Goal: Task Accomplishment & Management: Use online tool/utility

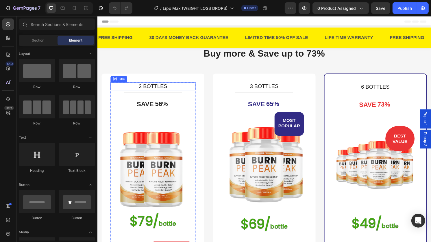
click at [174, 90] on h3 "2 BOTTLES" at bounding box center [155, 89] width 89 height 8
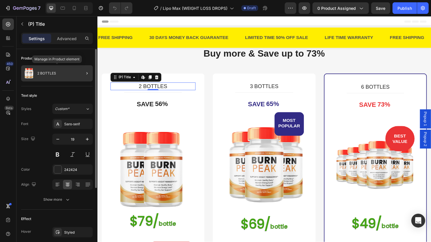
click at [66, 74] on div "2 BOTTLES" at bounding box center [57, 73] width 72 height 16
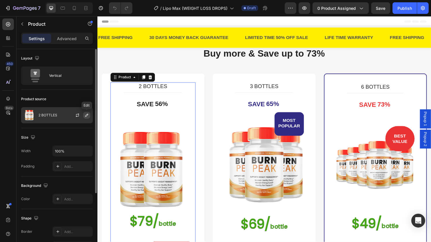
click at [86, 113] on button "button" at bounding box center [86, 115] width 7 height 7
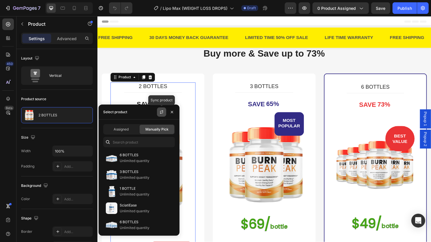
click at [165, 111] on button "button" at bounding box center [161, 112] width 9 height 9
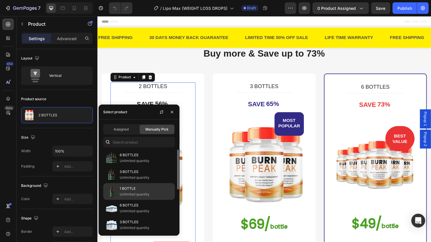
click at [157, 192] on p "Unlimited quantity" at bounding box center [146, 195] width 53 height 6
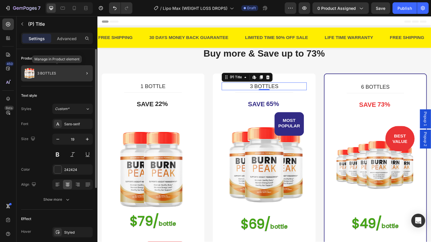
click at [71, 78] on div "3 BOTTLES" at bounding box center [57, 73] width 72 height 16
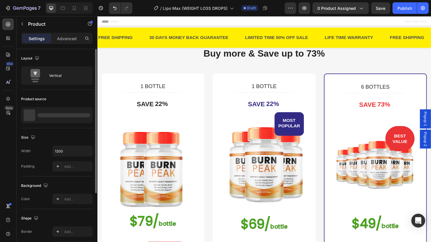
click at [71, 78] on div "Vertical" at bounding box center [66, 75] width 35 height 13
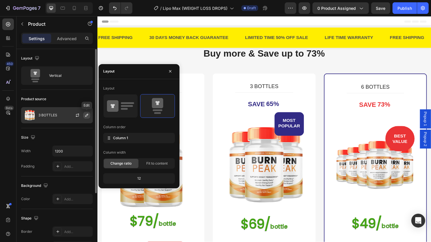
click at [87, 113] on icon "button" at bounding box center [86, 115] width 5 height 5
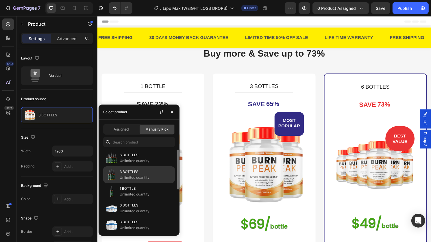
click at [166, 182] on div "3 BOTTLES Unlimited quantity" at bounding box center [139, 175] width 72 height 17
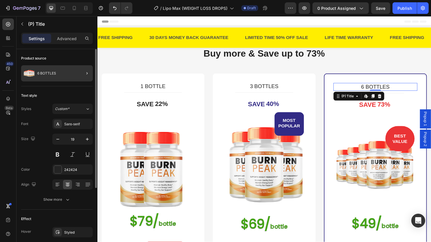
drag, startPoint x: 67, startPoint y: 79, endPoint x: 84, endPoint y: 67, distance: 21.5
click at [84, 67] on div "6 BOTTLES" at bounding box center [57, 73] width 72 height 16
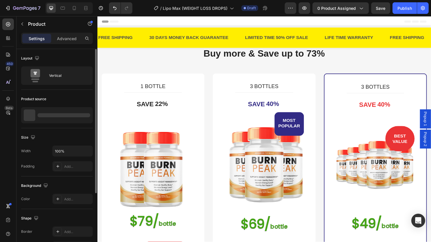
click at [0, 0] on div at bounding box center [0, 0] width 0 height 0
click at [87, 115] on icon "button" at bounding box center [86, 115] width 5 height 5
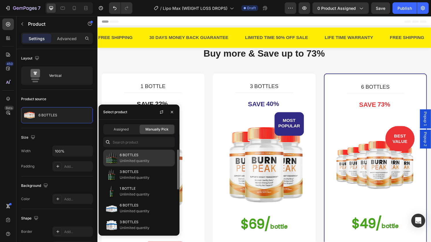
click at [144, 154] on p "6 BOTTLES" at bounding box center [146, 155] width 53 height 6
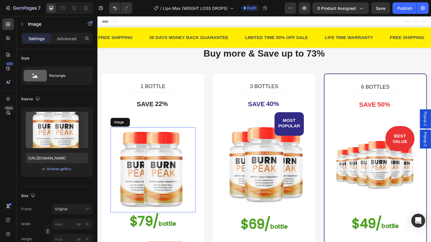
click at [165, 163] on img at bounding box center [155, 176] width 89 height 89
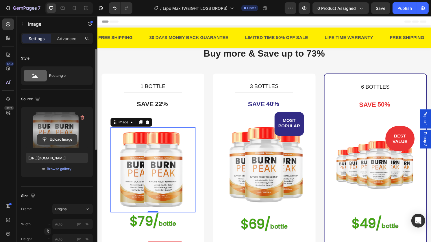
click at [72, 141] on input "file" at bounding box center [57, 140] width 40 height 10
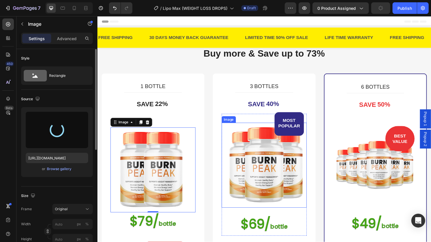
type input "[URL][DOMAIN_NAME]"
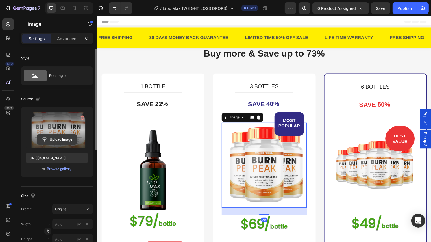
click at [40, 142] on input "file" at bounding box center [57, 140] width 40 height 10
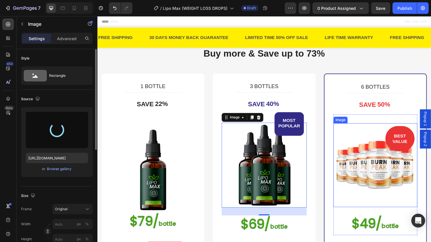
type input "[URL][DOMAIN_NAME]"
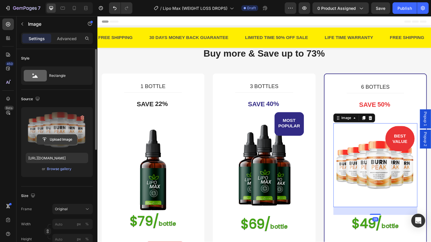
click at [52, 137] on input "file" at bounding box center [57, 140] width 40 height 10
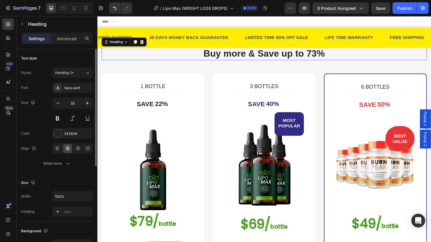
click at [321, 54] on h2 "Buy more & Save up to 73%" at bounding box center [271, 56] width 338 height 14
click at [321, 54] on p "Buy more & Save up to 73%" at bounding box center [270, 55] width 337 height 12
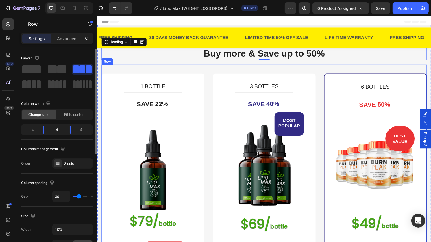
click at [322, 79] on div "1 BOTTLE (P) Title Title Line SAVE 22% (P) Tag Image $79/ bottle Heading $69.90…" at bounding box center [271, 230] width 338 height 326
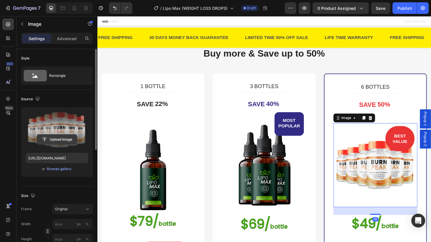
click at [47, 138] on input "file" at bounding box center [57, 140] width 40 height 10
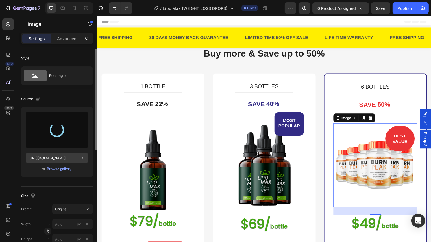
type input "[URL][DOMAIN_NAME]"
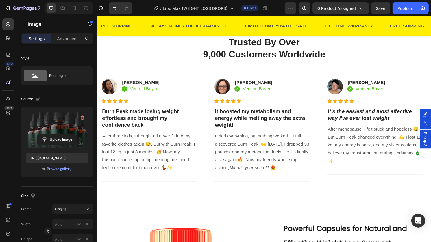
scroll to position [396, 0]
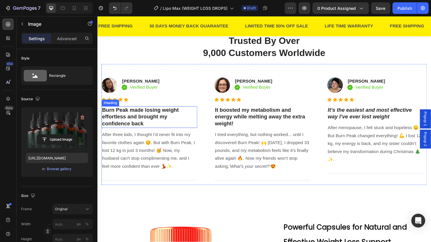
click at [150, 118] on h3 "Burn Peak made losing weight effortless and brought my confidence back" at bounding box center [152, 121] width 100 height 23
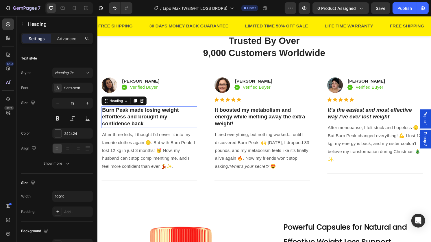
click at [150, 118] on h3 "Burn Peak made losing weight effortless and brought my confidence back" at bounding box center [152, 121] width 100 height 23
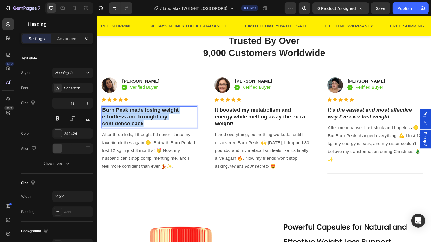
click at [150, 118] on p "Burn Peak made losing weight effortless and brought my confidence back" at bounding box center [151, 121] width 98 height 21
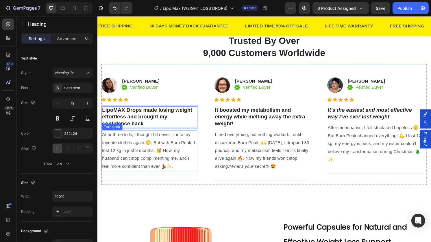
click at [146, 143] on p "After three kids, I thought I’d never fit into my favorite clothes again 😔. But…" at bounding box center [151, 157] width 98 height 42
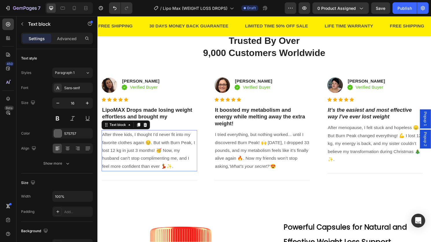
click at [146, 143] on p "After three kids, I thought I’d never fit into my favorite clothes again 😔. But…" at bounding box center [151, 157] width 98 height 42
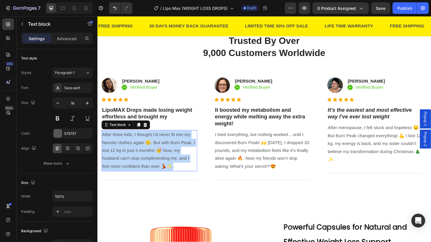
click at [146, 143] on p "After three kids, I thought I’d never fit into my favorite clothes again 😔. But…" at bounding box center [151, 157] width 98 height 42
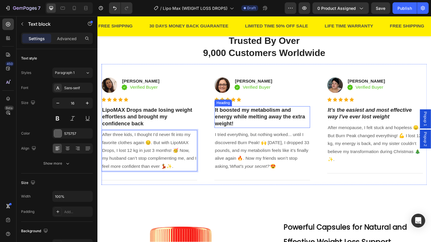
click at [259, 122] on h3 "It boosted my metabolism and energy while melting away the extra weight!" at bounding box center [269, 121] width 100 height 23
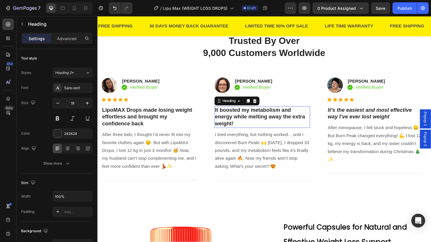
click at [259, 122] on h3 "It boosted my metabolism and energy while melting away the extra weight!" at bounding box center [269, 121] width 100 height 23
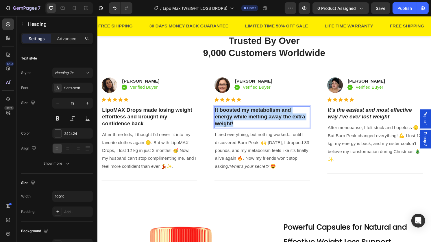
click at [259, 122] on p "It boosted my metabolism and energy while melting away the extra weight!" at bounding box center [269, 121] width 98 height 21
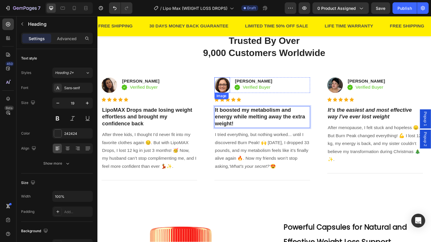
click at [232, 86] on img at bounding box center [227, 88] width 16 height 16
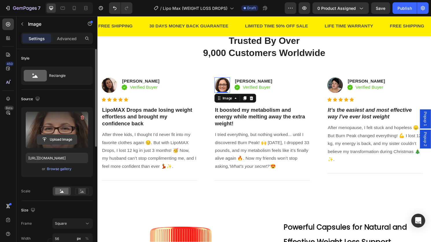
click at [71, 140] on input "file" at bounding box center [57, 140] width 40 height 10
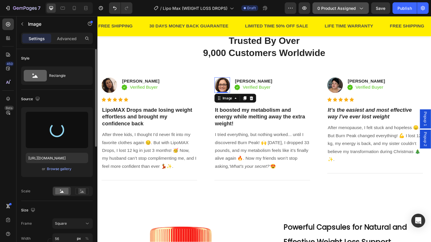
type input "[URL][DOMAIN_NAME]"
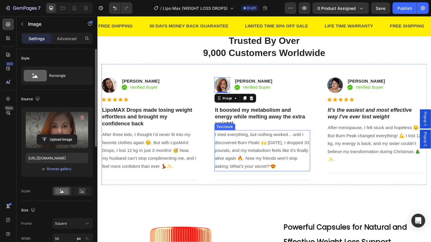
click at [259, 161] on p "I tried everything, but nothing worked... until I discovered Burn Peak! 🙌 [DATE…" at bounding box center [269, 157] width 98 height 42
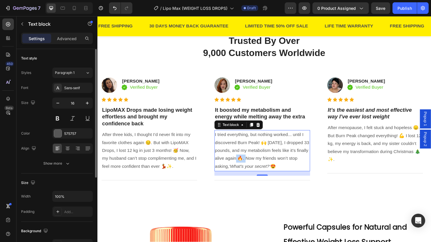
click at [259, 161] on p "I tried everything, but nothing worked... until I discovered Burn Peak! 🙌 [DATE…" at bounding box center [269, 157] width 98 height 42
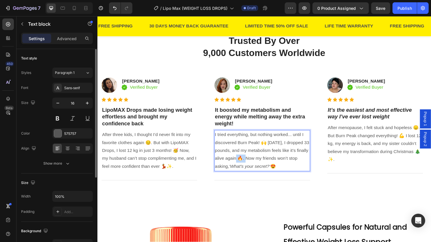
click at [259, 161] on p "I tried everything, but nothing worked... until I discovered Burn Peak! 🙌 [DATE…" at bounding box center [269, 157] width 98 height 42
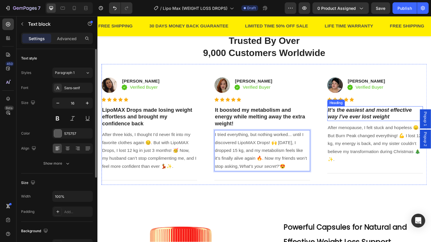
click at [386, 117] on icon "It’s the easiest and most effective way I’ve ever lost weight" at bounding box center [380, 117] width 87 height 13
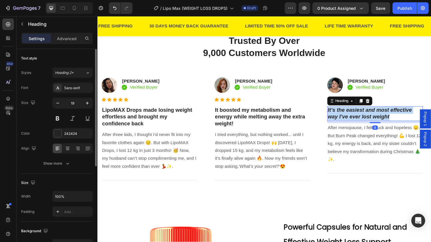
click at [386, 117] on icon "It’s the easiest and most effective way I’ve ever lost weight" at bounding box center [380, 117] width 87 height 13
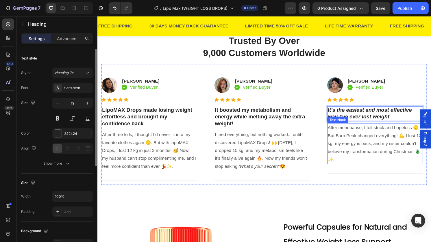
click at [368, 150] on p "After menopause, I felt stuck and hopeless 😞. But Burn Peak changed everything!…" at bounding box center [386, 149] width 98 height 42
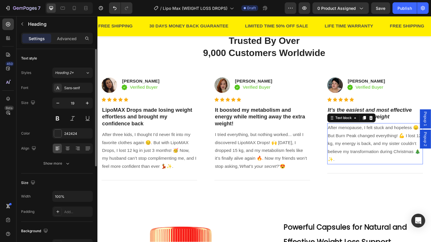
click at [368, 150] on p "After menopause, I felt stuck and hopeless 😞. But Burn Peak changed everything!…" at bounding box center [386, 149] width 98 height 42
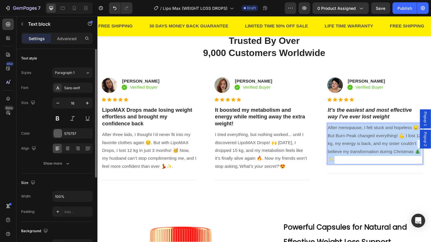
click at [368, 150] on p "After menopause, I felt stuck and hopeless 😞. But Burn Peak changed everything!…" at bounding box center [386, 149] width 98 height 42
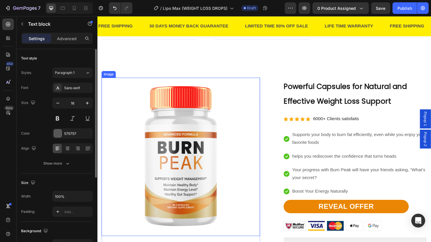
scroll to position [543, 0]
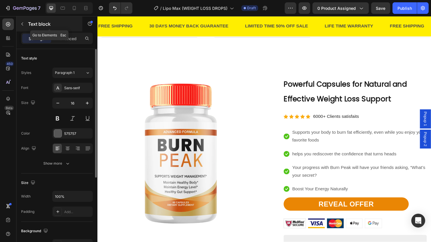
click at [34, 22] on p "Text block" at bounding box center [52, 24] width 49 height 7
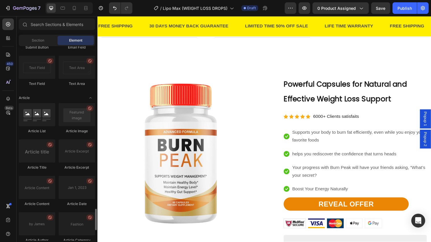
scroll to position [1558, 0]
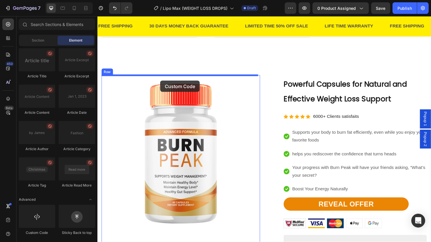
drag, startPoint x: 132, startPoint y: 222, endPoint x: 161, endPoint y: 85, distance: 140.3
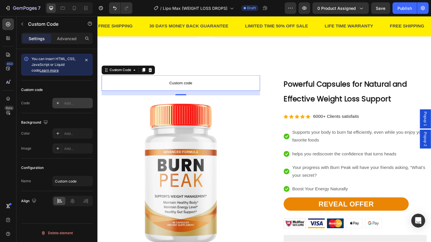
click at [59, 103] on icon at bounding box center [58, 103] width 5 height 5
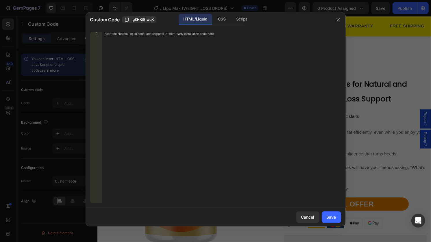
click at [152, 70] on div "Insert the custom Liquid code, add snippets, or third-party installation code h…" at bounding box center [222, 122] width 240 height 180
paste textarea "<iframe id="panda-0cb81e18-0fd7-48f8-b378-8bef242e30b9" src="[URL][DOMAIN_NAME]…"
type textarea "<iframe id="panda-0cb81e18-0fd7-48f8-b378-8bef242e30b9" src="[URL][DOMAIN_NAME]…"
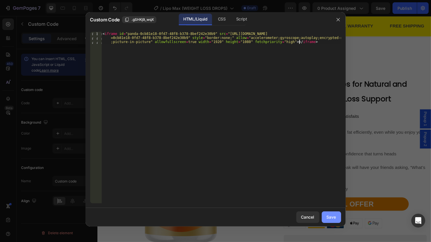
click at [331, 219] on div "Save" at bounding box center [332, 217] width 10 height 6
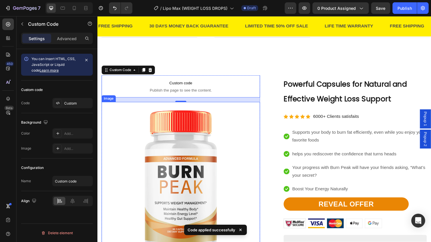
click at [184, 173] on img at bounding box center [184, 188] width 165 height 165
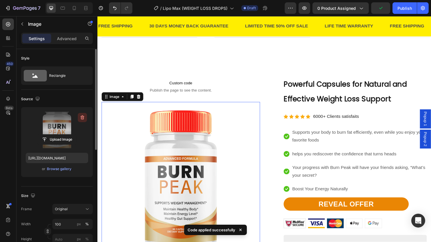
click at [84, 118] on icon "button" at bounding box center [83, 118] width 4 height 4
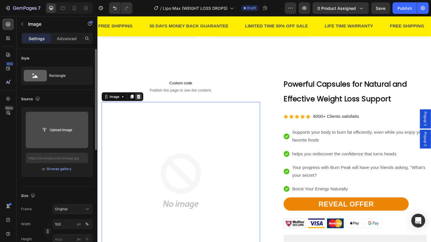
click at [142, 100] on icon at bounding box center [140, 100] width 5 height 5
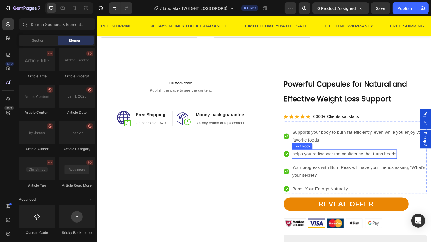
click at [325, 161] on p "helps you rediscover the confidence that turns heads" at bounding box center [354, 160] width 108 height 8
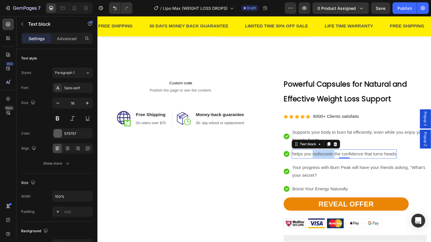
click at [325, 161] on p "helps you rediscover the confidence that turns heads" at bounding box center [354, 160] width 108 height 8
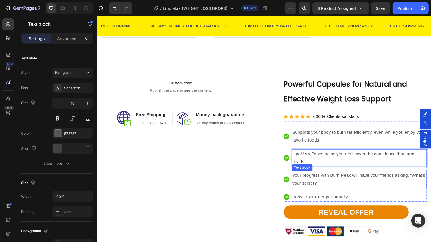
click at [328, 183] on p "Your progress with Burn Peak will have your friends asking, “What’s your secret?" at bounding box center [369, 186] width 139 height 17
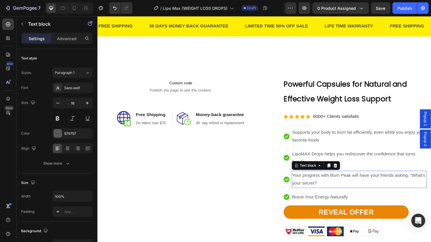
click at [328, 183] on p "Your progress with Burn Peak will have your friends asking, “What’s your secret?" at bounding box center [369, 186] width 139 height 17
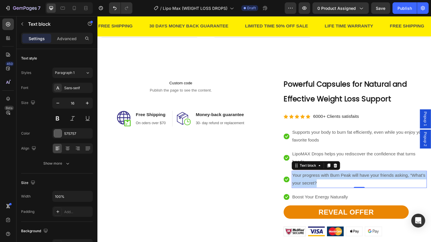
click at [328, 183] on p "Your progress with Burn Peak will have your friends asking, “What’s your secret?" at bounding box center [369, 186] width 139 height 17
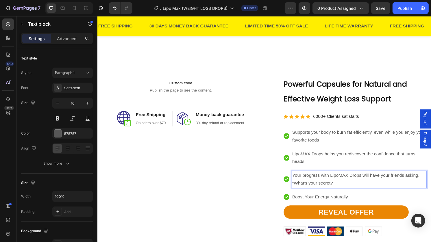
scroll to position [656, 0]
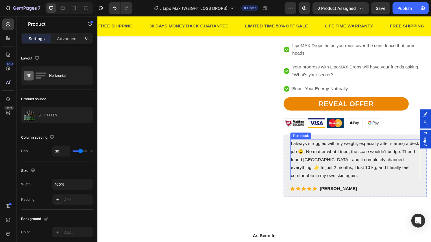
click at [336, 170] on p "I always struggled with my weight, especially after starting a desk job 😩. No m…" at bounding box center [366, 166] width 134 height 42
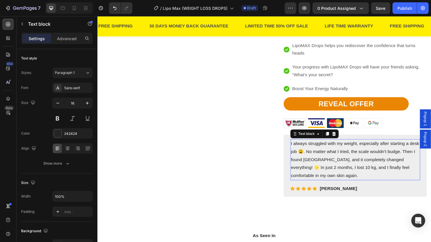
click at [336, 170] on p "I always struggled with my weight, especially after starting a desk job 😩. No m…" at bounding box center [366, 166] width 134 height 42
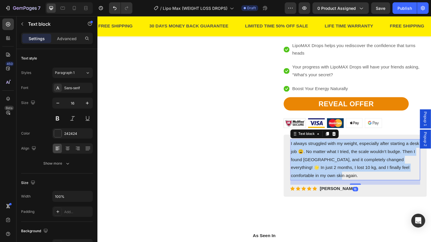
click at [336, 170] on p "I always struggled with my weight, especially after starting a desk job 😩. No m…" at bounding box center [366, 166] width 134 height 42
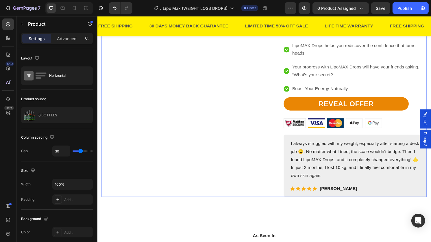
click at [209, 186] on div "Custom code Publish the page to see the content. Custom Code Image Free Shippin…" at bounding box center [184, 85] width 165 height 240
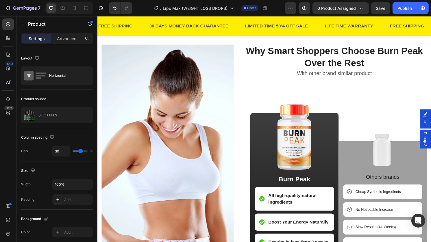
scroll to position [898, 0]
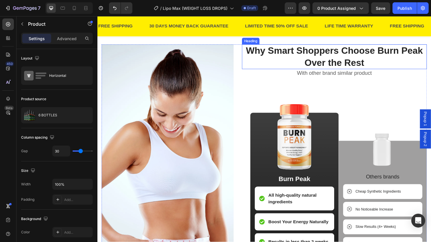
click at [323, 64] on h2 "Why Smart Shoppers Choose Burn Peak Over the Rest" at bounding box center [344, 59] width 192 height 26
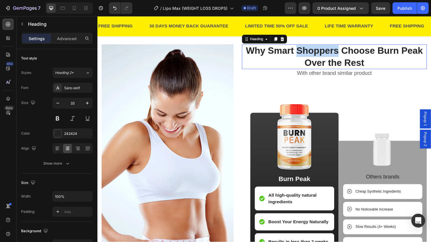
click at [323, 64] on h2 "Why Smart Shoppers Choose Burn Peak Over the Rest" at bounding box center [344, 59] width 192 height 26
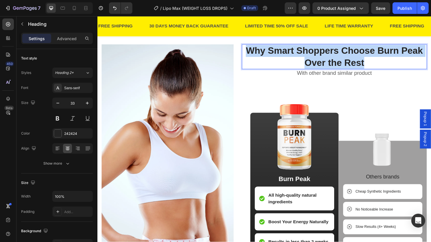
click at [323, 64] on p "Why Smart Shoppers Choose Burn Peak Over the Rest" at bounding box center [343, 58] width 191 height 25
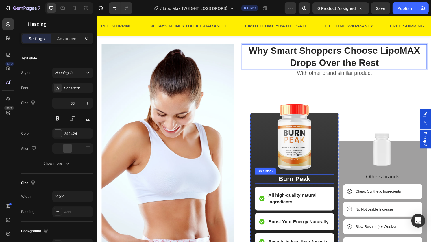
click at [295, 191] on div "Burn Peak" at bounding box center [302, 186] width 83 height 10
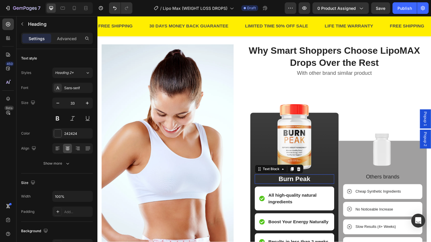
click at [295, 191] on div "Burn Peak" at bounding box center [302, 186] width 83 height 10
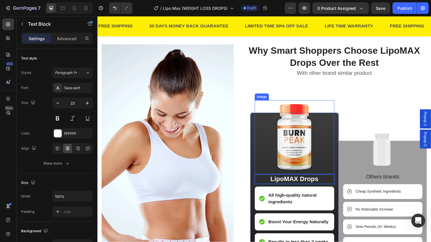
click at [292, 171] on img at bounding box center [302, 142] width 58 height 77
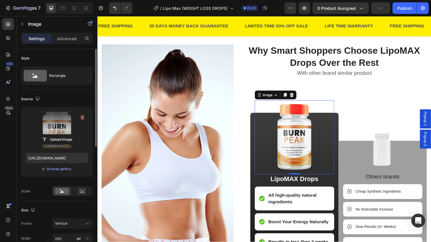
drag, startPoint x: 66, startPoint y: 139, endPoint x: 61, endPoint y: 147, distance: 10.0
click at [61, 147] on div "Upload Image" at bounding box center [57, 130] width 62 height 36
click at [61, 147] on label at bounding box center [57, 130] width 62 height 36
click at [61, 145] on input "file" at bounding box center [57, 140] width 40 height 10
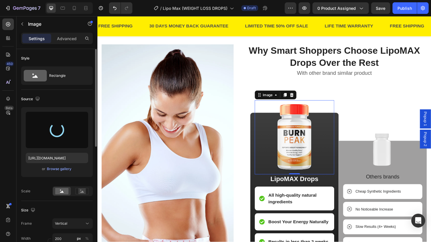
type input "[URL][DOMAIN_NAME]"
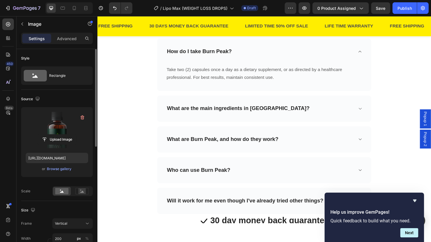
scroll to position [1464, 0]
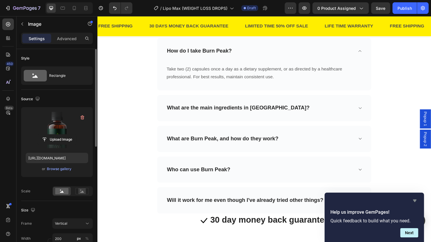
click at [413, 198] on icon "Hide survey" at bounding box center [415, 201] width 7 height 7
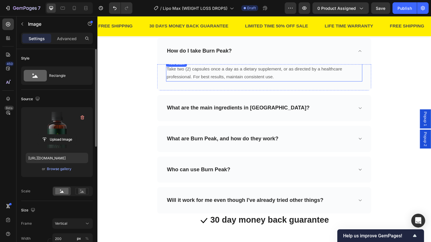
scroll to position [1444, 0]
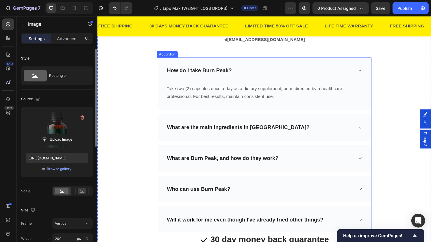
click at [222, 77] on div "How do I take Burn Peak?" at bounding box center [203, 73] width 69 height 9
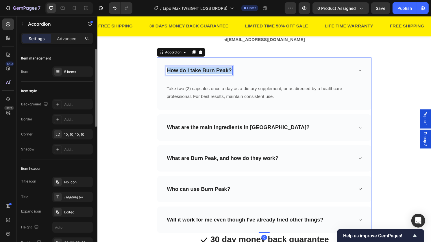
click at [222, 77] on div "How do I take Burn Peak?" at bounding box center [203, 73] width 69 height 9
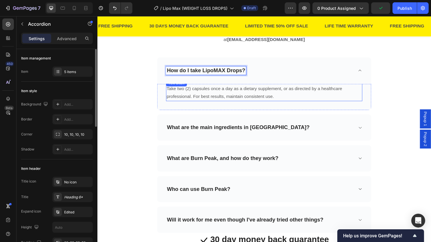
click at [258, 91] on p "Take two (2) capsules once a day as a dietary supplement, or as directed by a h…" at bounding box center [270, 96] width 203 height 17
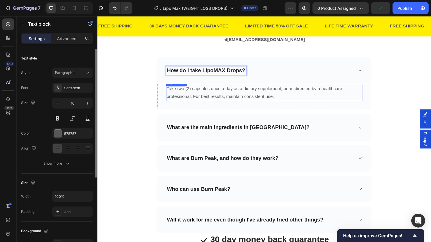
click at [258, 91] on p "Take two (2) capsules once a day as a dietary supplement, or as directed by a h…" at bounding box center [270, 96] width 203 height 17
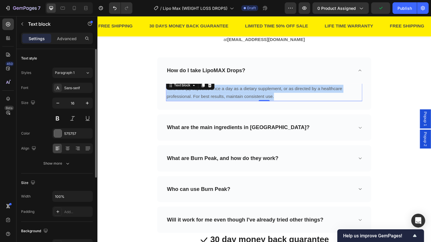
click at [258, 91] on p "Take two (2) capsules once a day as a dietary supplement, or as directed by a h…" at bounding box center [270, 96] width 203 height 17
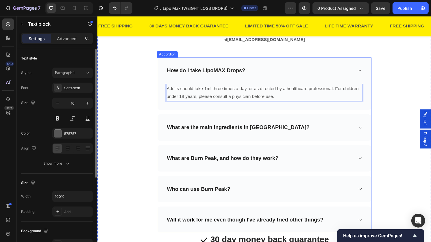
click at [246, 135] on p "What are the main ingredients in [GEOGRAPHIC_DATA]?" at bounding box center [244, 132] width 148 height 7
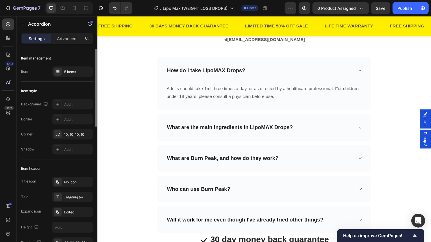
click at [347, 139] on div "What are the main ingredients in LipoMAX Drops?" at bounding box center [270, 132] width 223 height 27
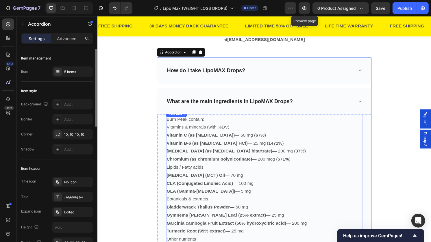
click at [246, 128] on p "Vitamins & minerals (with %DV)" at bounding box center [270, 132] width 203 height 8
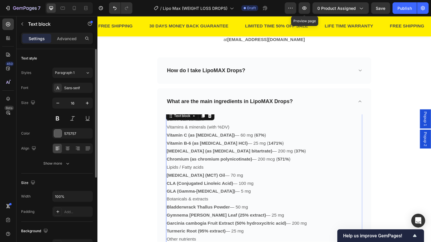
click at [246, 128] on p "Vitamins & minerals (with %DV)" at bounding box center [270, 132] width 203 height 8
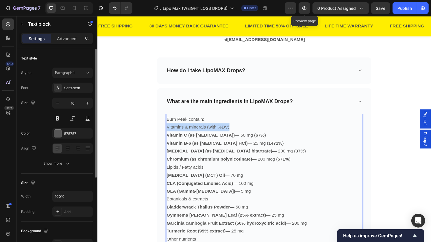
click at [246, 128] on p "Vitamins & minerals (with %DV)" at bounding box center [270, 132] width 203 height 8
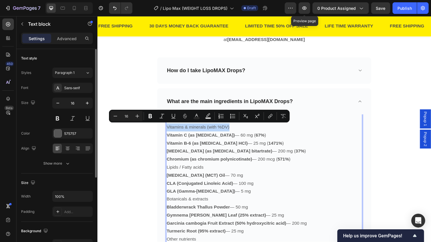
click at [246, 128] on p "Vitamins & minerals (with %DV)" at bounding box center [270, 132] width 203 height 8
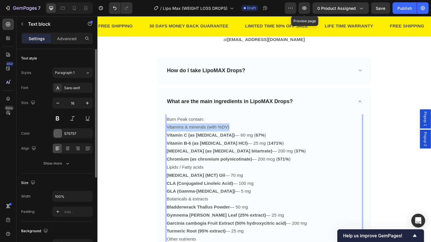
click at [246, 128] on p "Vitamins & minerals (with %DV)" at bounding box center [270, 132] width 203 height 8
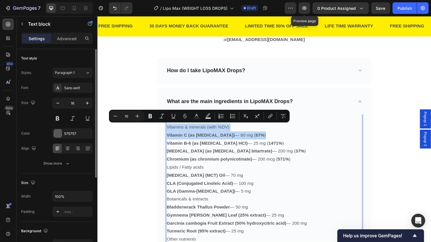
drag, startPoint x: 246, startPoint y: 128, endPoint x: 215, endPoint y: 143, distance: 34.9
click at [215, 143] on div "Burn Peak contain: Vitamins & minerals (with %DV) Vitamin C (as [MEDICAL_DATA])…" at bounding box center [271, 223] width 204 height 209
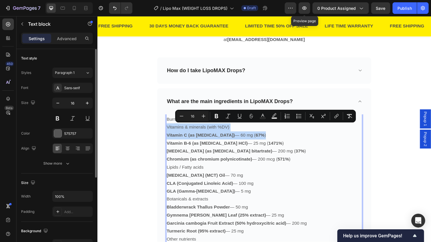
click at [215, 143] on p "Vitamin C (as [MEDICAL_DATA]) — 60 mg ( 67% )" at bounding box center [270, 140] width 203 height 8
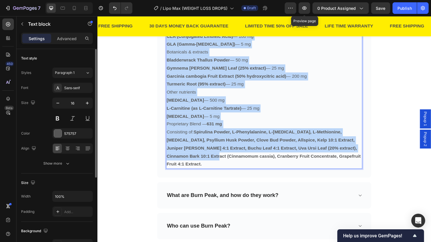
scroll to position [1661, 0]
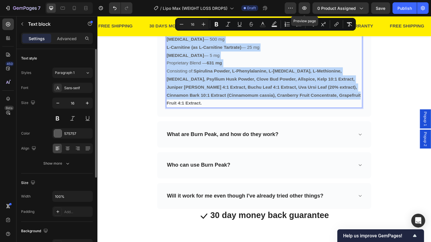
drag, startPoint x: 168, startPoint y: 123, endPoint x: 350, endPoint y: 100, distance: 183.4
click at [350, 100] on div "Burn Peak contain: Vitamins & minerals (with %DV) Vitamin C (as [MEDICAL_DATA])…" at bounding box center [271, 7] width 204 height 209
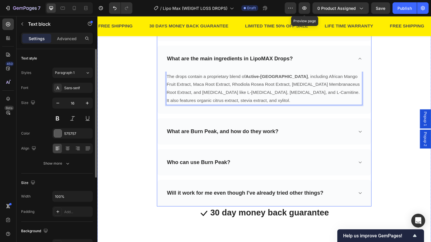
scroll to position [1459, 0]
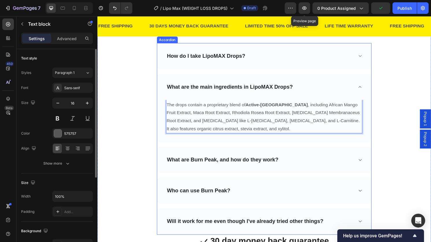
click at [195, 167] on p "What are Burn Peak, and how do they work?" at bounding box center [228, 165] width 116 height 7
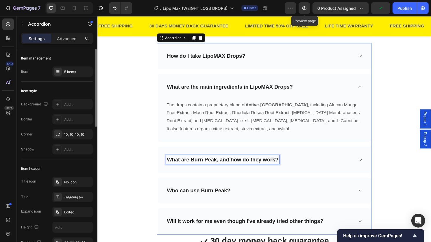
click at [195, 167] on p "What are Burn Peak, and how do they work?" at bounding box center [228, 165] width 116 height 7
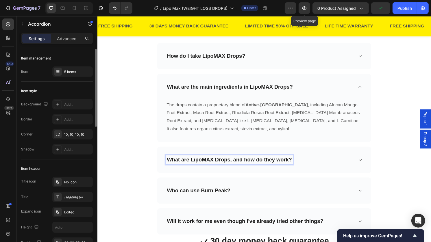
click at [195, 167] on p "What are LipoMAX Drops, and how do they work?" at bounding box center [235, 165] width 130 height 7
click at [310, 166] on div "What are LipoMAX Drops, and how do they work?" at bounding box center [266, 165] width 195 height 9
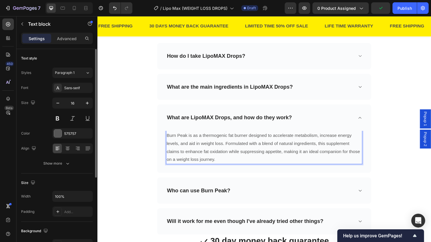
click at [283, 159] on p "Burn Peak is as a thermogenic fat burner designed to accelerate metabolism, inc…" at bounding box center [270, 153] width 203 height 33
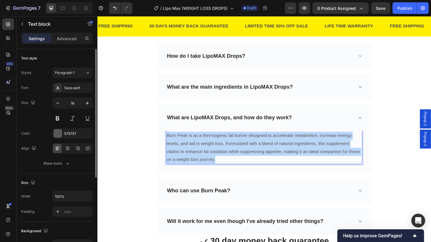
click at [283, 159] on p "Burn Peak is as a thermogenic fat burner designed to accelerate metabolism, inc…" at bounding box center [270, 153] width 203 height 33
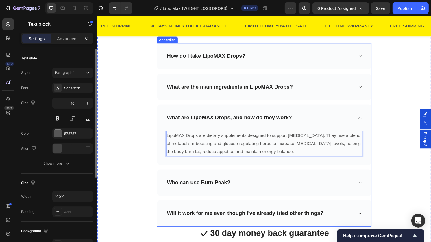
click at [199, 190] on p "Who can use Burn Peak?" at bounding box center [203, 189] width 66 height 7
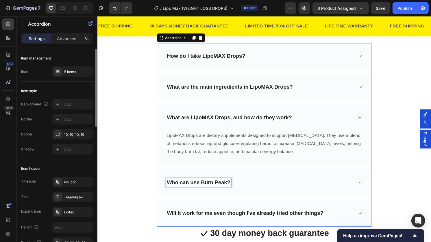
click at [199, 190] on p "Who can use Burn Peak?" at bounding box center [203, 189] width 66 height 7
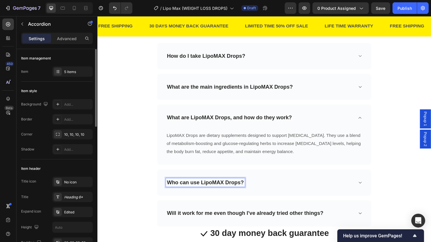
click at [308, 193] on div "Who can use LipoMAX Drops?" at bounding box center [266, 189] width 195 height 9
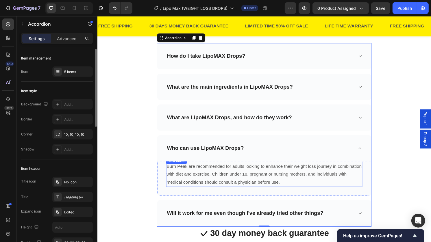
click at [251, 177] on p "Burn Peak are recommended for adults looking to enhance their weight loss journ…" at bounding box center [270, 181] width 203 height 25
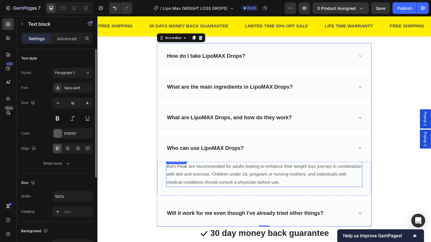
click at [251, 177] on p "Burn Peak are recommended for adults looking to enhance their weight loss journ…" at bounding box center [270, 181] width 203 height 25
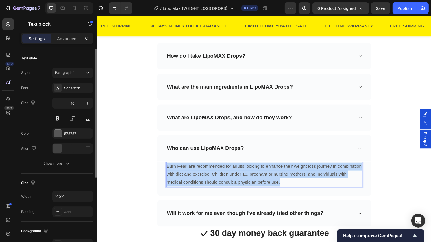
click at [251, 177] on p "Burn Peak are recommended for adults looking to enhance their weight loss journ…" at bounding box center [270, 181] width 203 height 25
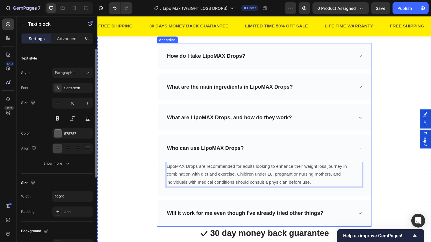
click at [334, 214] on div "Will it work for me even though I've already tried other things?" at bounding box center [270, 221] width 223 height 27
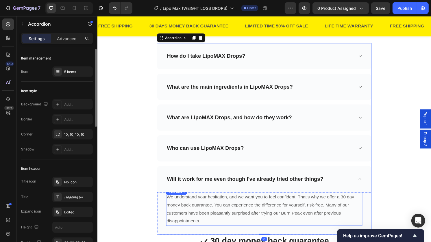
click at [311, 203] on p "We understand your hesitation, and we want you to feel confident. That's why we…" at bounding box center [270, 216] width 203 height 33
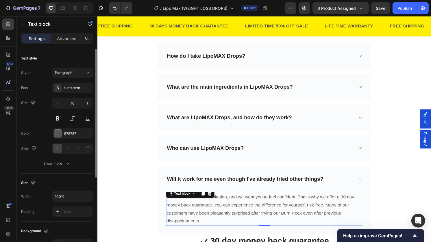
click at [311, 203] on p "We understand your hesitation, and we want you to feel confident. That's why we…" at bounding box center [270, 216] width 203 height 33
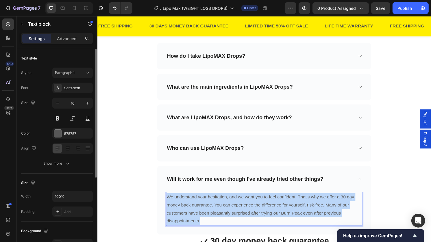
click at [311, 203] on p "We understand your hesitation, and we want you to feel confident. That's why we…" at bounding box center [270, 216] width 203 height 33
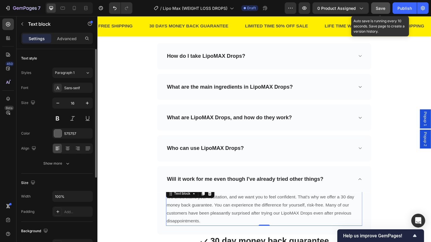
click at [377, 13] on button "Save" at bounding box center [380, 8] width 19 height 12
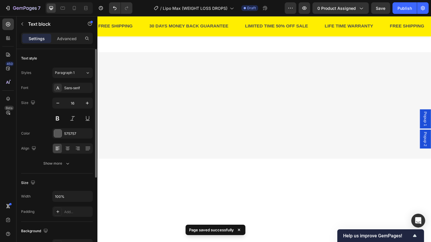
scroll to position [516, 0]
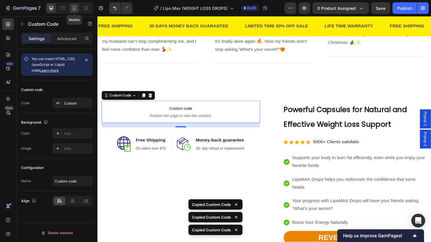
click at [75, 10] on icon at bounding box center [74, 8] width 6 height 6
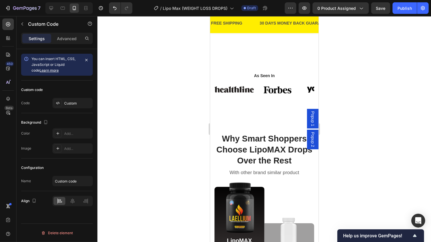
scroll to position [728, 0]
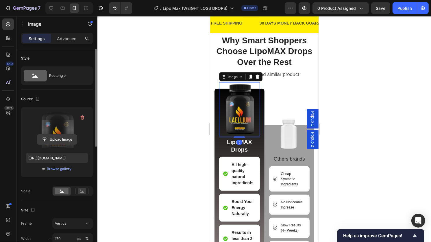
click at [59, 143] on input "file" at bounding box center [57, 140] width 40 height 10
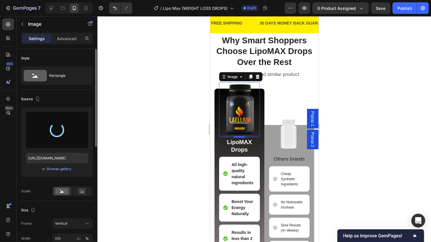
type input "[URL][DOMAIN_NAME]"
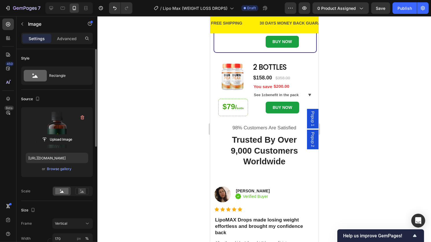
scroll to position [143, 0]
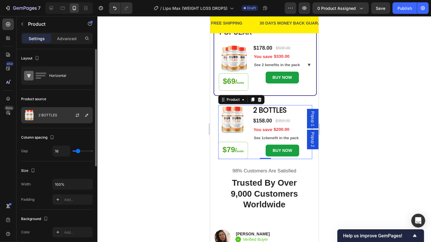
click at [67, 108] on div at bounding box center [79, 116] width 25 height 16
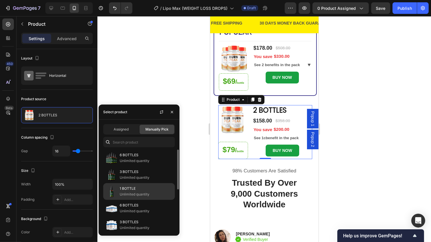
click at [137, 194] on p "Unlimited quantity" at bounding box center [146, 195] width 53 height 6
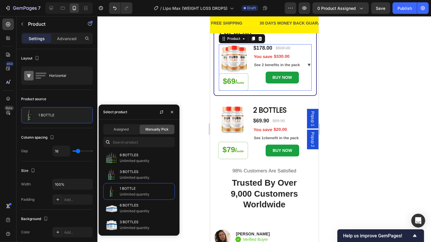
click at [248, 64] on div "Image $69 / bottle Heading You saved $330.00 (P) Tag $178.00 (P) Price (P) Pric…" at bounding box center [265, 67] width 93 height 47
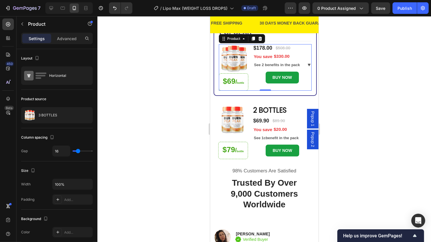
click at [250, 85] on div "Image $69 / bottle Heading You saved $330.00 (P) Tag $178.00 (P) Price (P) Pric…" at bounding box center [265, 67] width 93 height 47
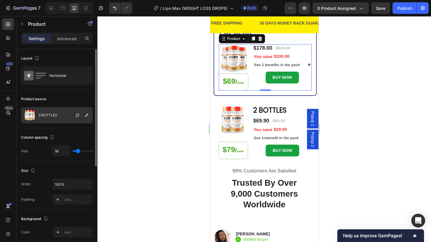
click at [64, 117] on div "3 BOTTLES" at bounding box center [57, 115] width 72 height 16
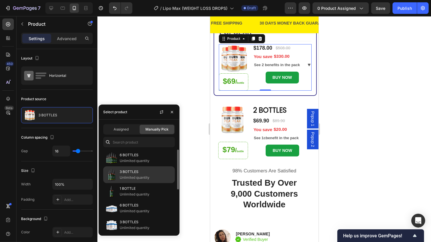
click at [145, 174] on p "3 BOTTLES" at bounding box center [146, 172] width 53 height 6
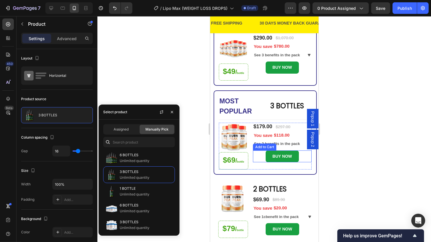
scroll to position [72, 0]
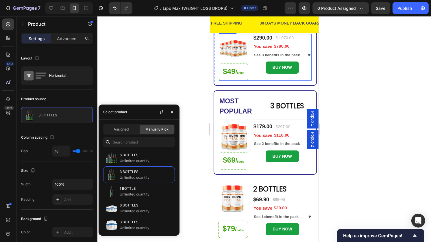
click at [248, 64] on div "Image $49 / bottle Heading You saved $780.00 (P) Tag $290.00 (P) Price (P) Pric…" at bounding box center [265, 57] width 93 height 47
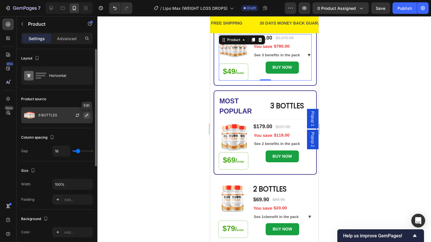
click at [86, 116] on icon "button" at bounding box center [86, 115] width 3 height 3
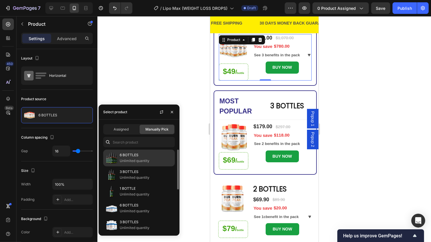
click at [145, 161] on p "Unlimited quantity" at bounding box center [146, 161] width 53 height 6
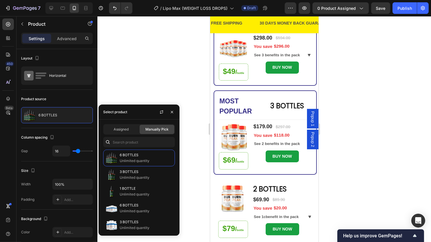
drag, startPoint x: 315, startPoint y: 242, endPoint x: 253, endPoint y: 219, distance: 66.7
click at [253, 219] on div "2 BOTTLES Text Block $69.90 (P) Price (P) Price $89.90 (P) Price (P) Price Row …" at bounding box center [283, 211] width 60 height 54
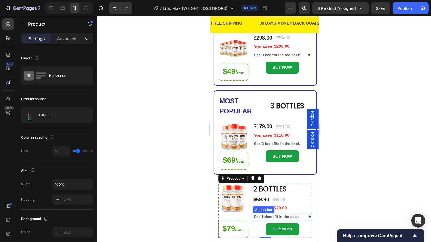
click at [264, 215] on p "See 1cbenefit in the pack" at bounding box center [276, 217] width 45 height 6
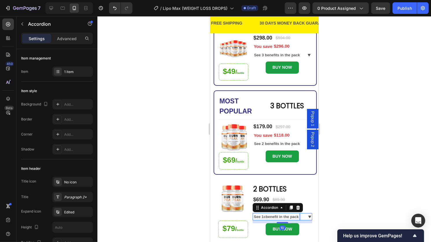
click at [265, 215] on p "See 1cbenefit in the pack" at bounding box center [276, 217] width 45 height 6
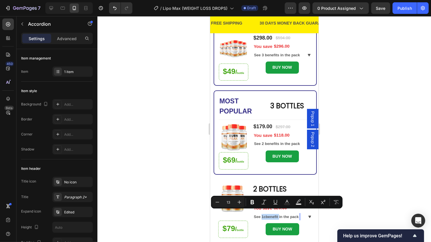
click at [264, 215] on p "See 1cbenefit in the pack" at bounding box center [276, 217] width 45 height 6
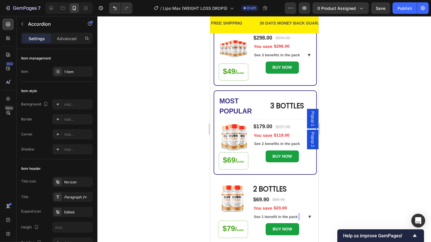
click at [372, 114] on div at bounding box center [264, 129] width 334 height 226
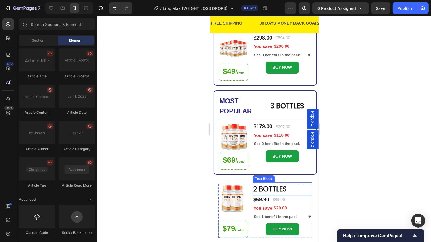
click at [261, 188] on p "2 BOTTLES" at bounding box center [282, 189] width 58 height 12
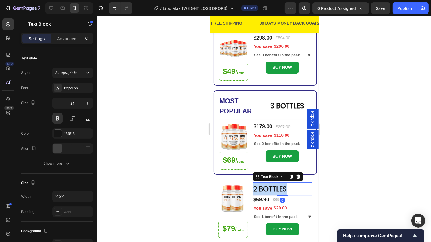
click at [261, 188] on p "2 BOTTLES" at bounding box center [282, 189] width 58 height 12
click at [427, 107] on div at bounding box center [264, 129] width 334 height 226
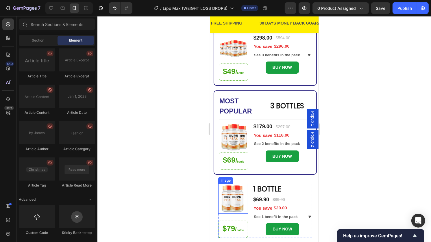
click at [230, 201] on img at bounding box center [233, 199] width 30 height 30
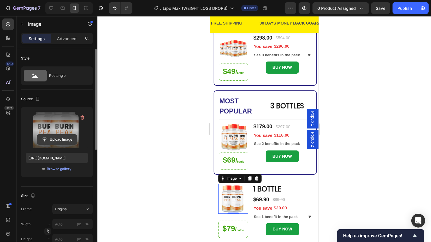
click at [54, 140] on input "file" at bounding box center [57, 140] width 40 height 10
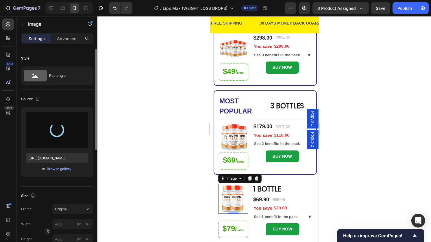
type input "[URL][DOMAIN_NAME]"
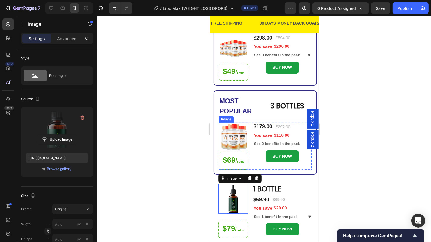
click at [228, 142] on img at bounding box center [234, 138] width 30 height 30
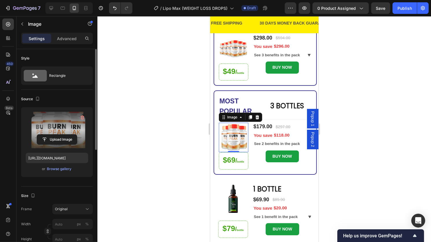
click at [78, 146] on label at bounding box center [57, 130] width 62 height 36
click at [77, 145] on input "file" at bounding box center [57, 140] width 40 height 10
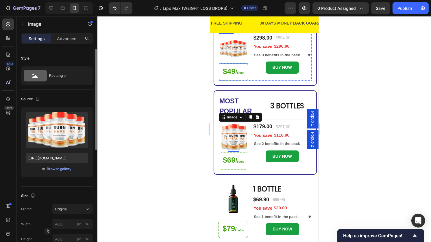
click at [236, 53] on img at bounding box center [234, 49] width 30 height 30
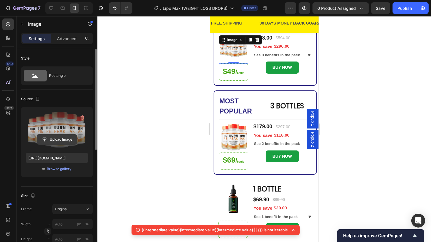
click at [41, 142] on input "file" at bounding box center [57, 140] width 40 height 10
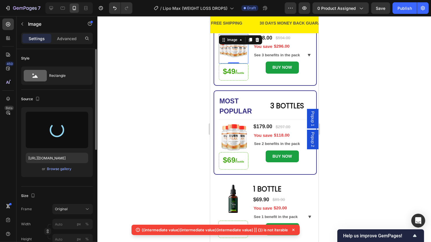
type input "[URL][DOMAIN_NAME]"
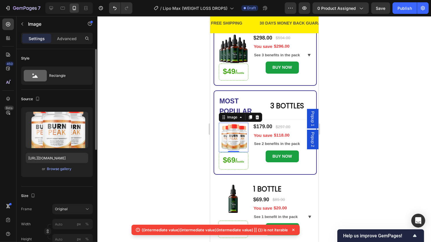
drag, startPoint x: 227, startPoint y: 137, endPoint x: 222, endPoint y: 138, distance: 4.6
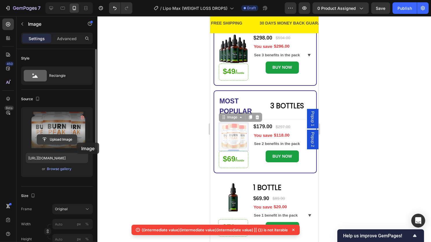
click at [73, 140] on input "file" at bounding box center [57, 140] width 40 height 10
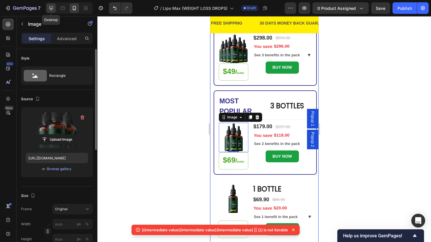
click at [50, 7] on icon at bounding box center [51, 8] width 6 height 6
type input "[URL][DOMAIN_NAME]"
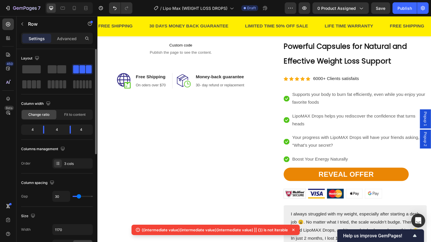
scroll to position [584, 0]
